Goal: Task Accomplishment & Management: Complete application form

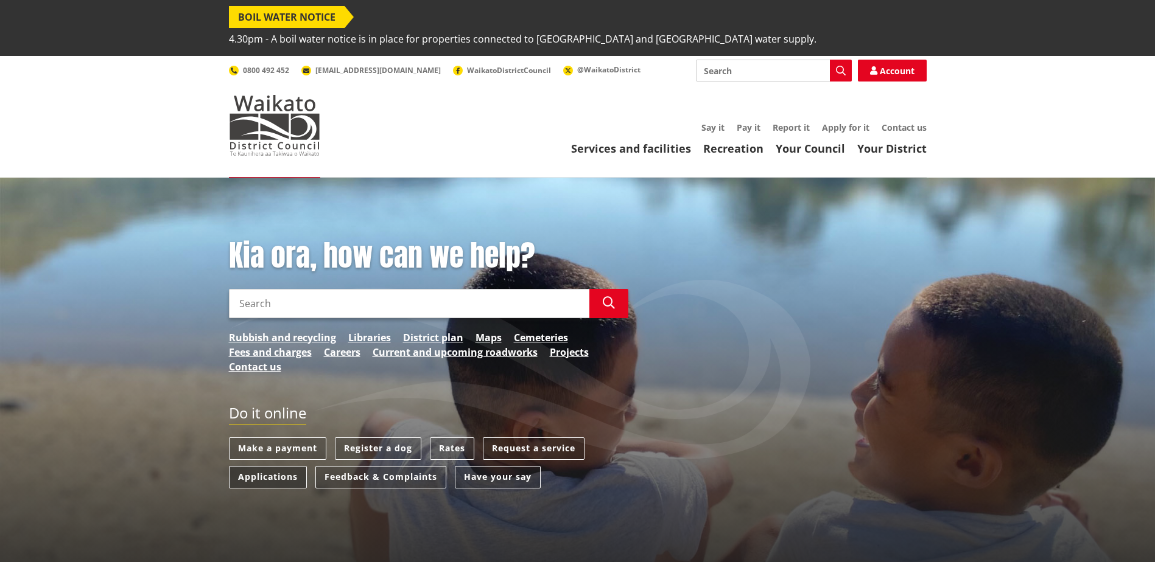
click at [278, 466] on link "Applications" at bounding box center [268, 477] width 78 height 23
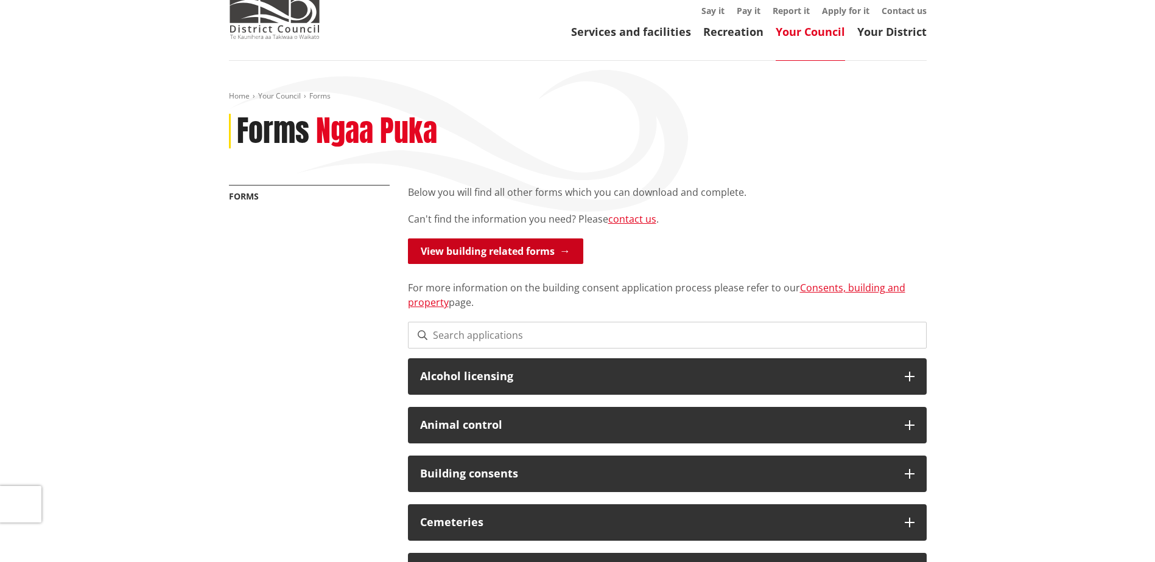
scroll to position [122, 0]
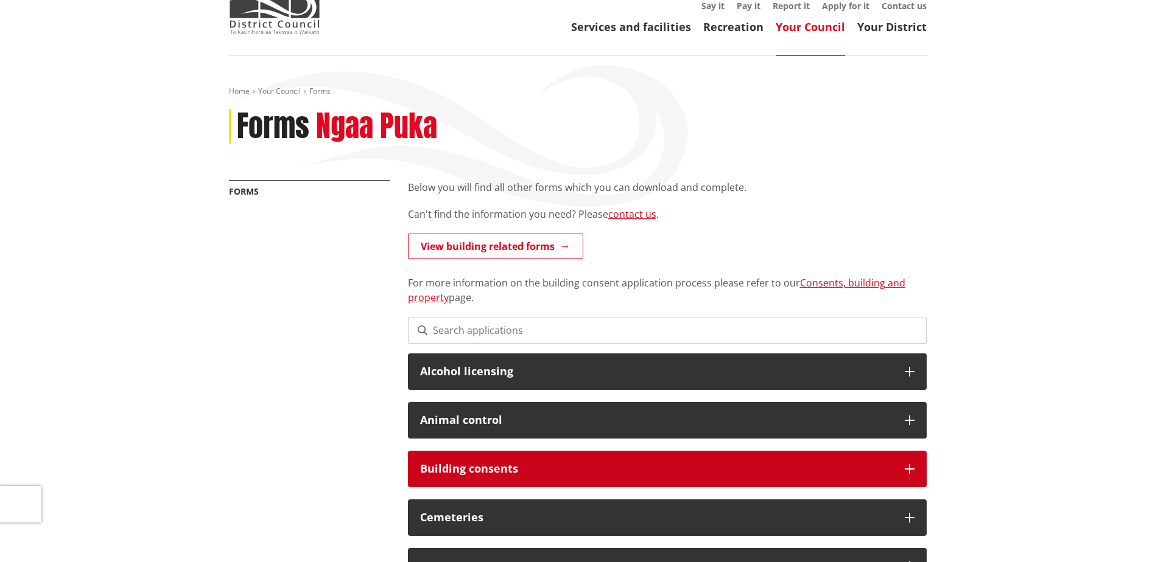
click at [505, 463] on h3 "Building consents" at bounding box center [656, 469] width 472 height 12
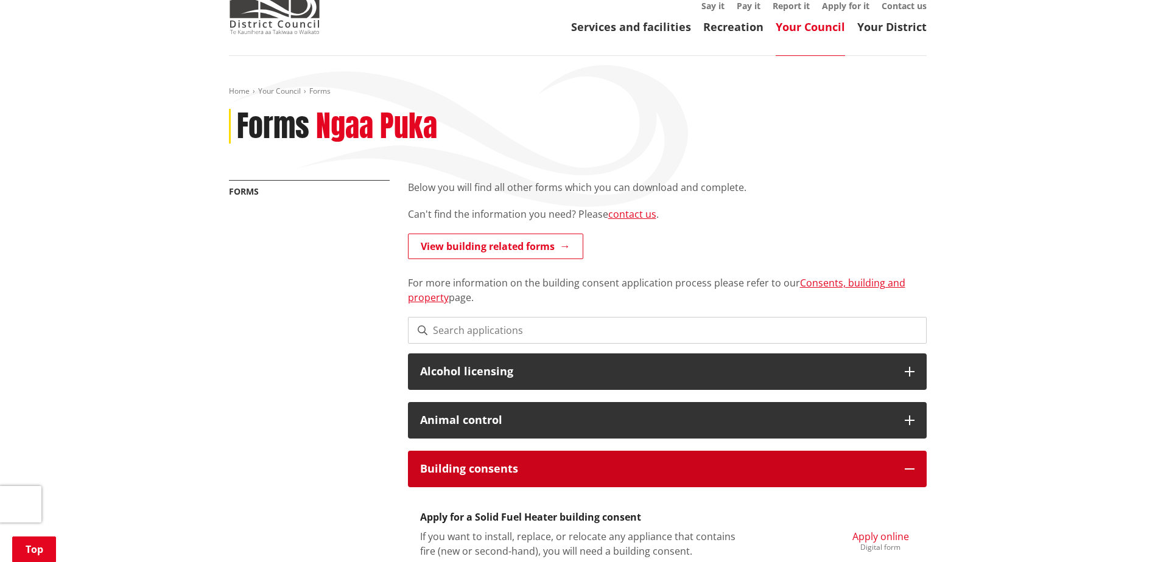
scroll to position [304, 0]
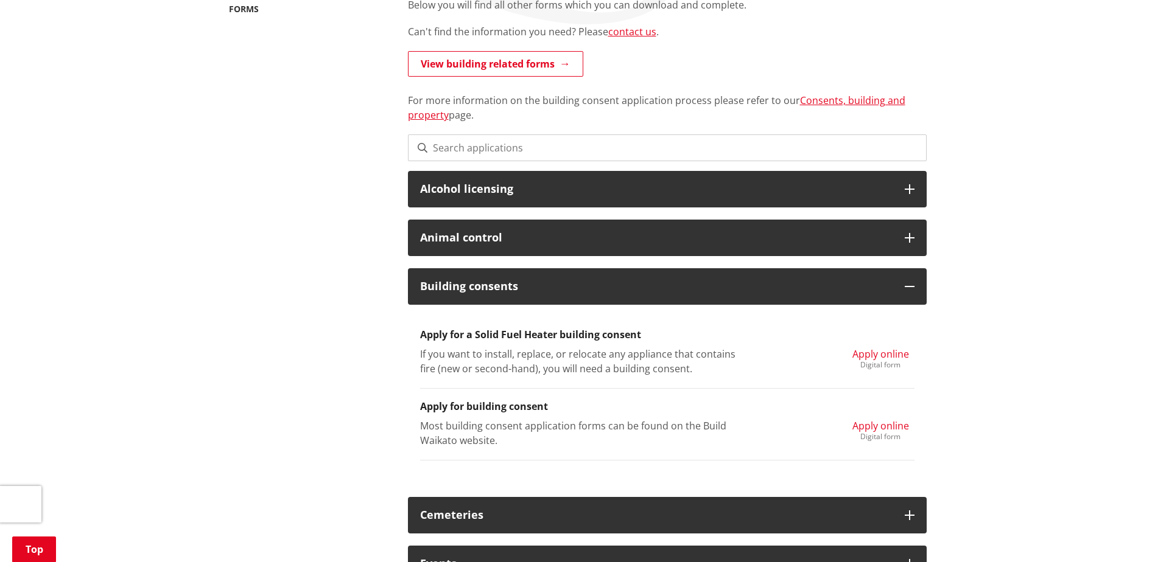
click at [878, 419] on span "Apply online" at bounding box center [880, 425] width 57 height 13
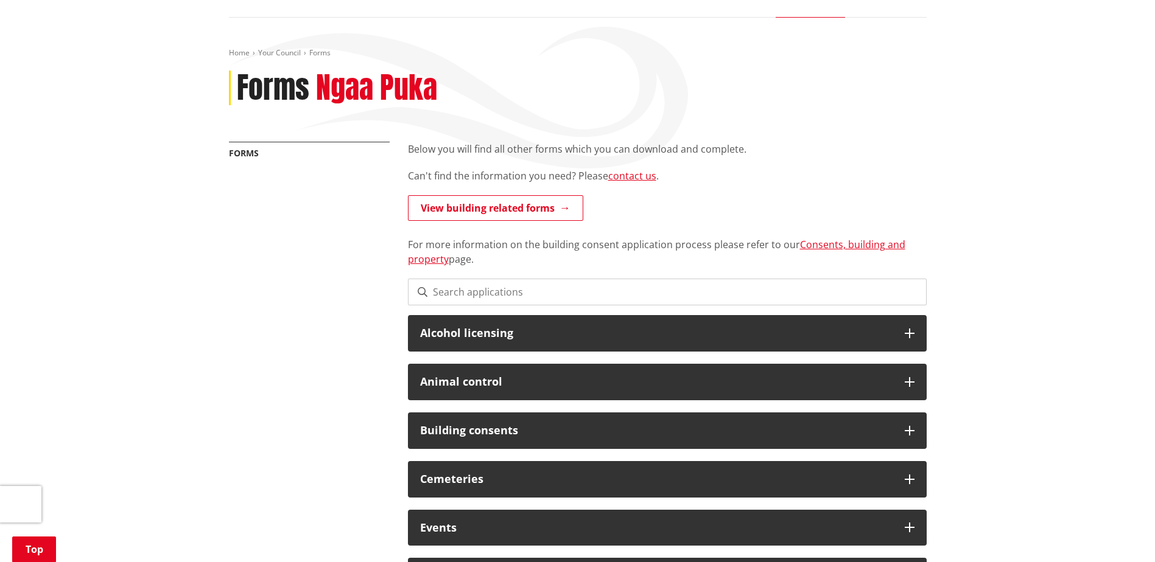
scroll to position [304, 0]
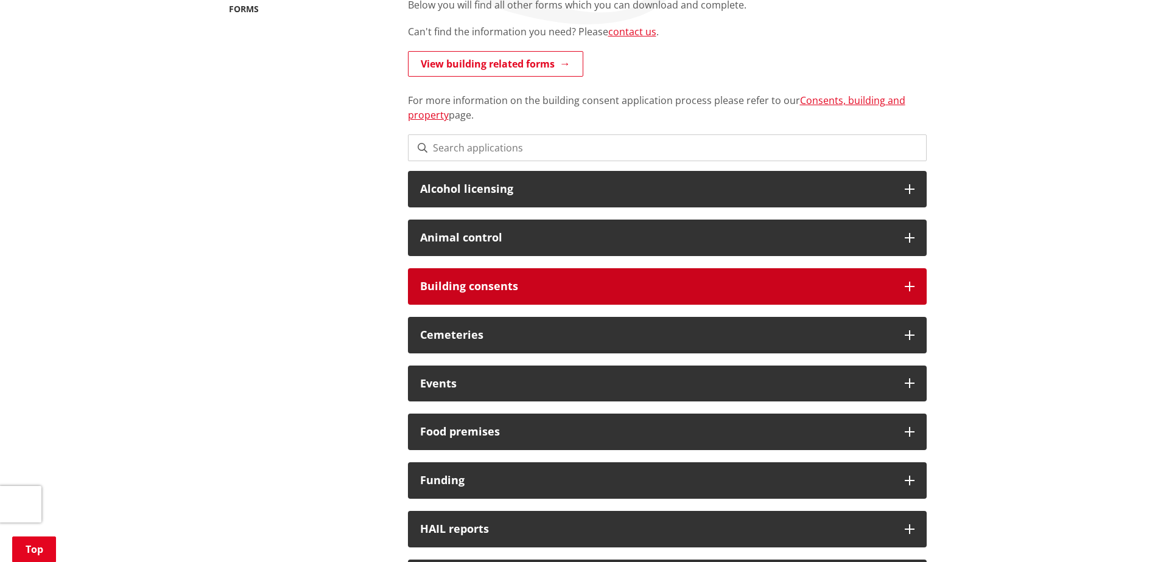
click at [484, 281] on h3 "Building consents" at bounding box center [656, 287] width 472 height 12
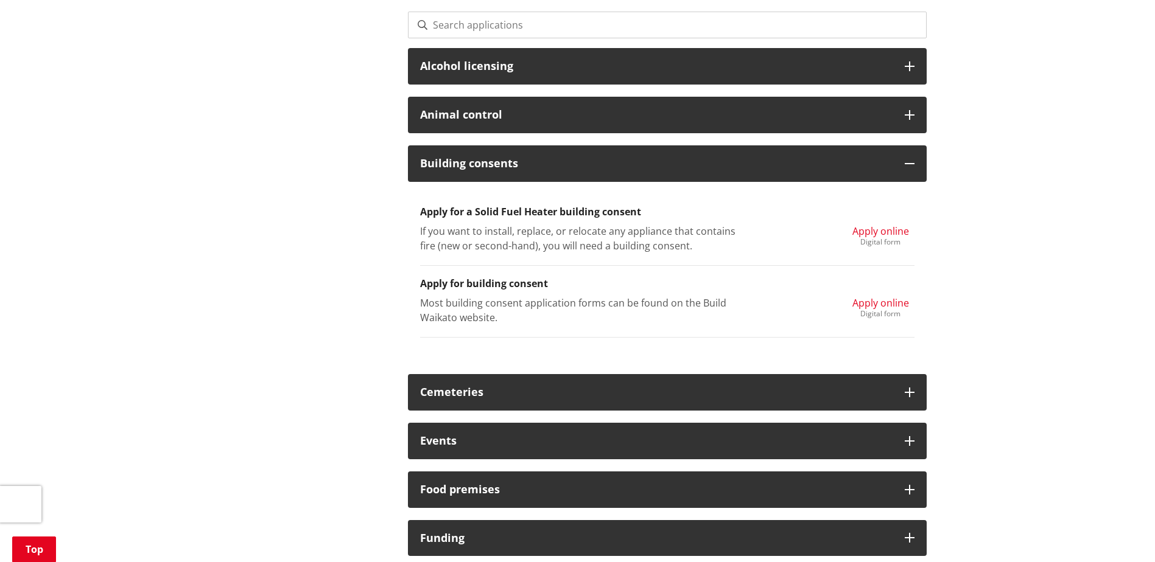
scroll to position [426, 0]
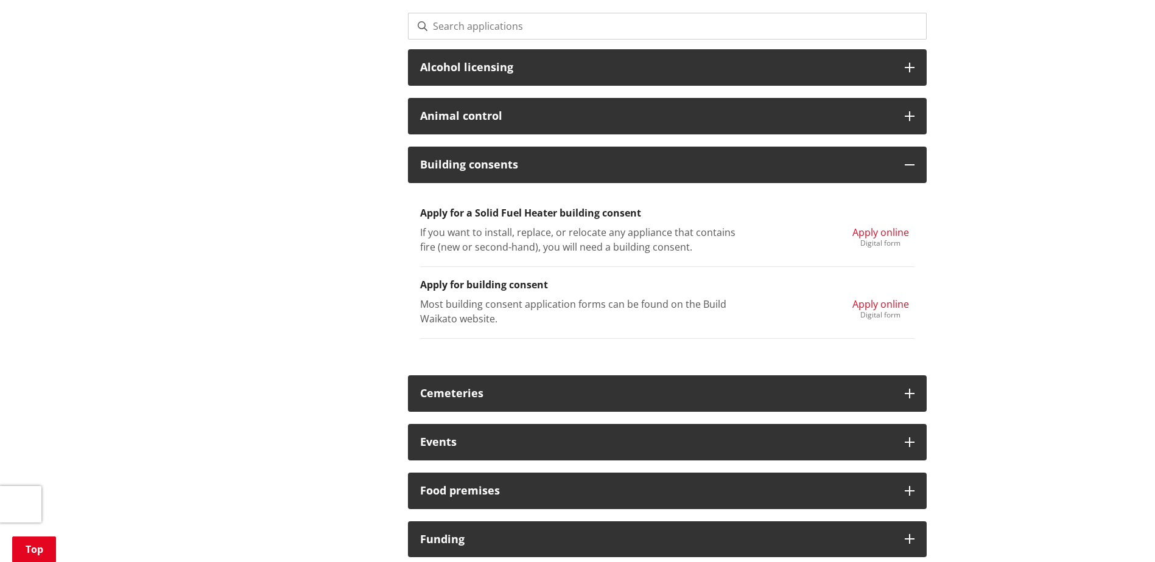
click at [896, 298] on span "Apply online" at bounding box center [880, 304] width 57 height 13
